Goal: Information Seeking & Learning: Learn about a topic

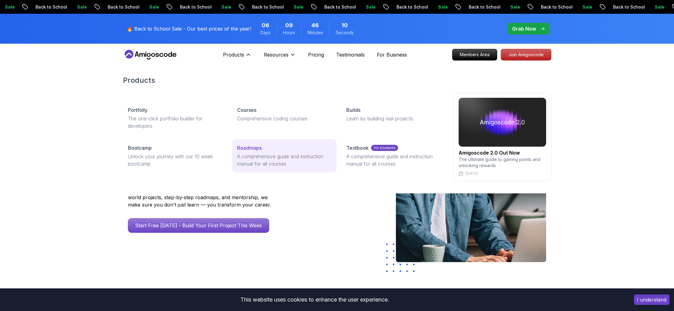
click at [246, 149] on p "Roadmaps" at bounding box center [249, 147] width 24 height 7
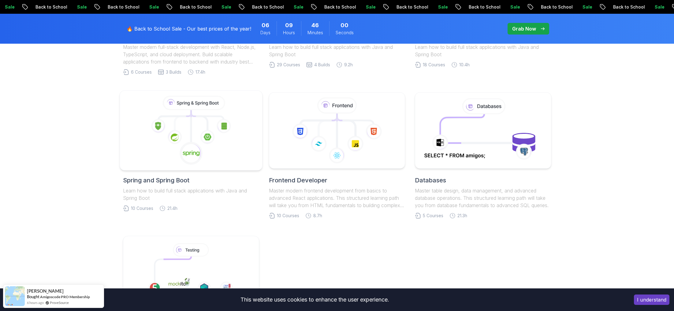
scroll to position [274, 0]
click at [168, 140] on icon at bounding box center [191, 131] width 132 height 69
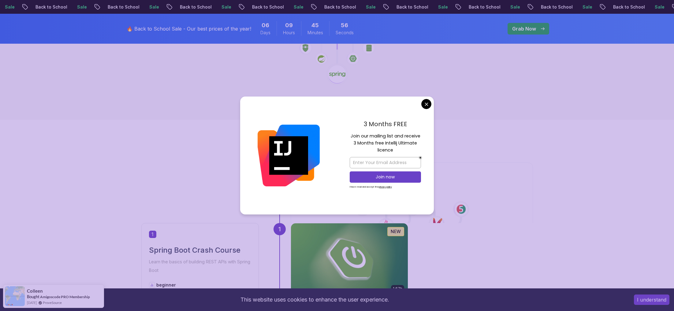
scroll to position [141, 0]
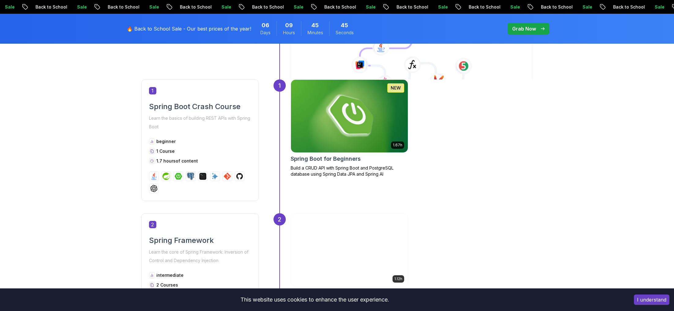
scroll to position [0, 0]
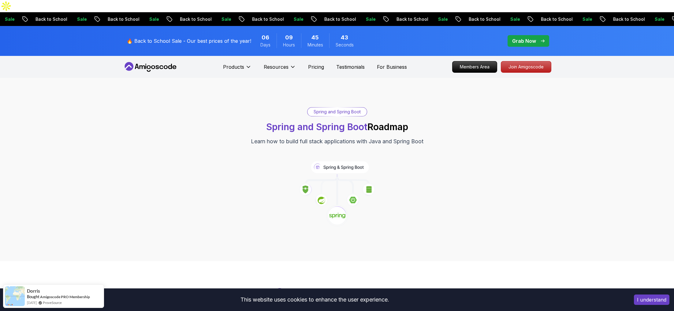
click at [346, 177] on icon at bounding box center [345, 185] width 16 height 17
click at [339, 161] on icon at bounding box center [340, 167] width 58 height 12
click at [325, 108] on div "Spring and Spring Boot" at bounding box center [336, 112] width 59 height 9
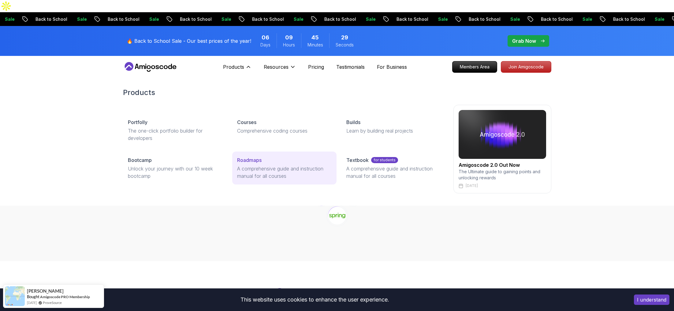
click at [248, 152] on link "Roadmaps A comprehensive guide and instruction manual for all courses" at bounding box center [284, 168] width 104 height 33
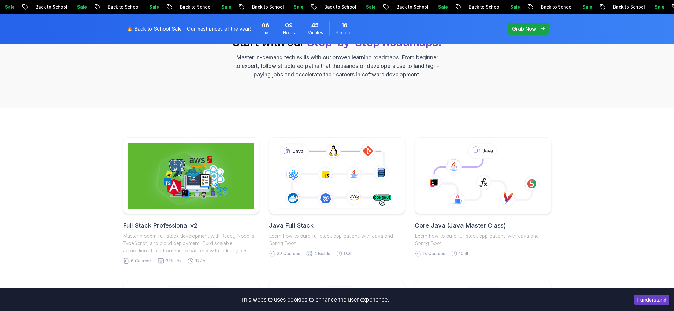
scroll to position [84, 0]
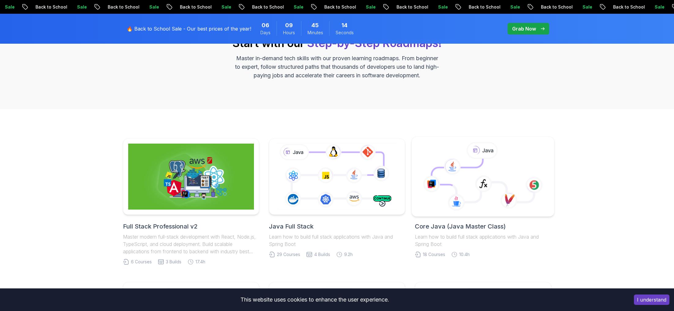
click at [460, 194] on icon at bounding box center [456, 202] width 17 height 17
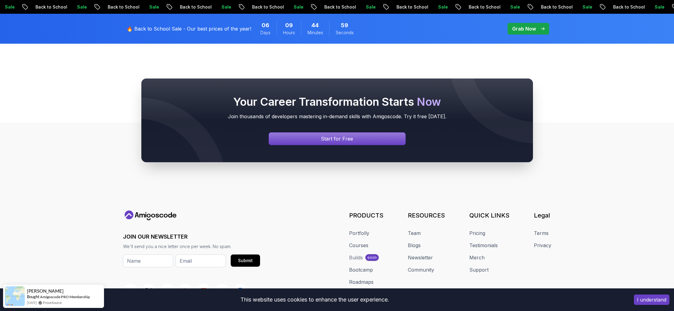
scroll to position [2476, 0]
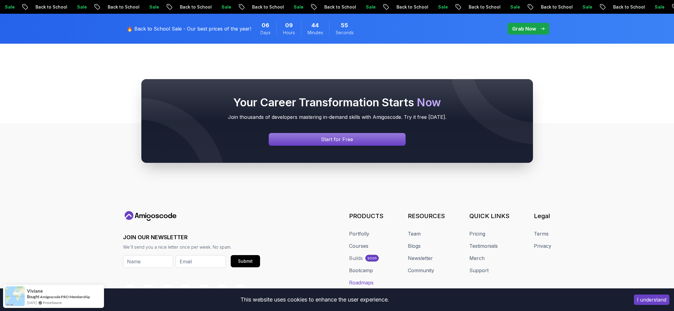
click at [366, 279] on link "Roadmaps" at bounding box center [361, 282] width 24 height 7
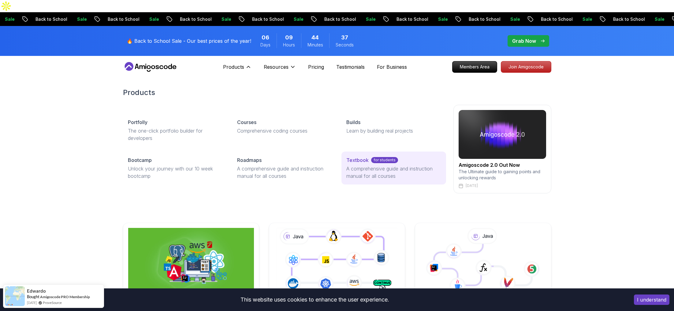
click at [359, 157] on p "Textbook" at bounding box center [357, 160] width 22 height 7
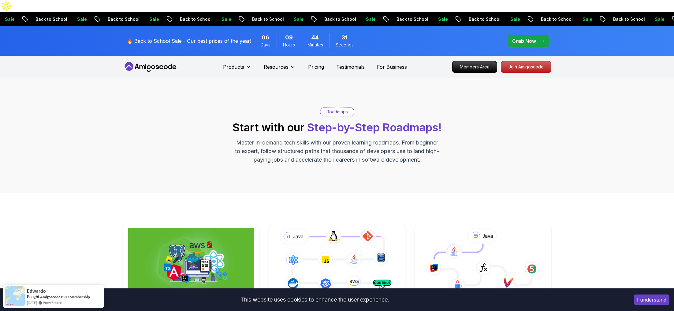
click at [334, 109] on p "Roadmaps" at bounding box center [336, 112] width 21 height 6
click at [331, 121] on span "Step-by-Step Roadmaps!" at bounding box center [374, 127] width 135 height 13
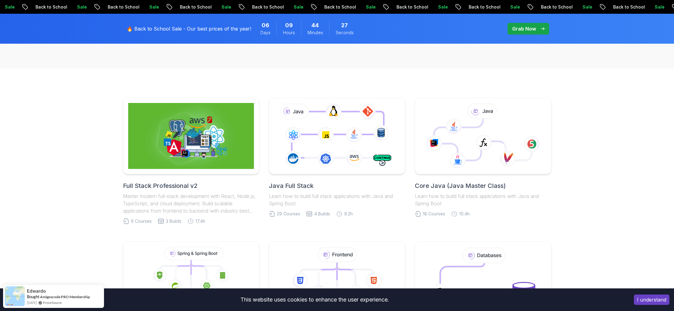
scroll to position [175, 0]
